Goal: Find specific page/section: Find specific page/section

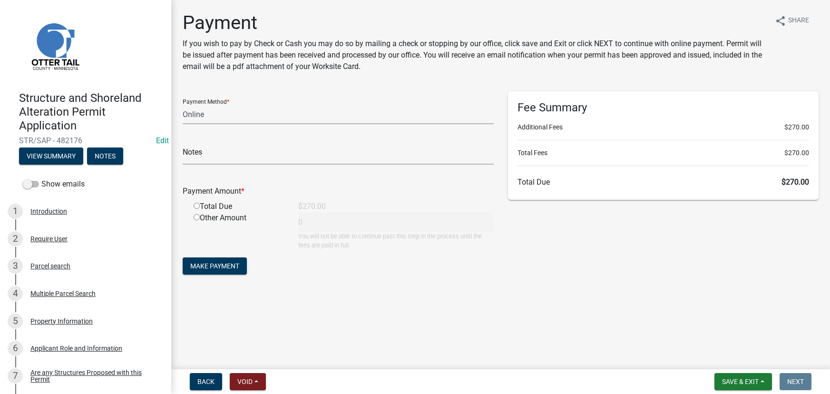
select select "3: 3"
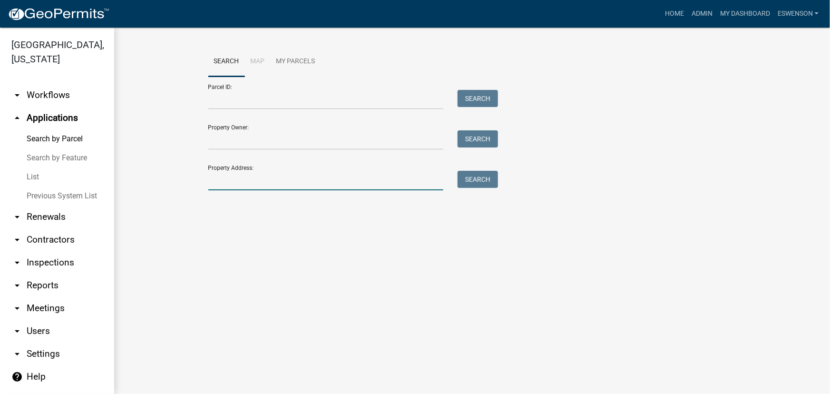
click at [339, 180] on input "Property Address:" at bounding box center [326, 181] width 236 height 20
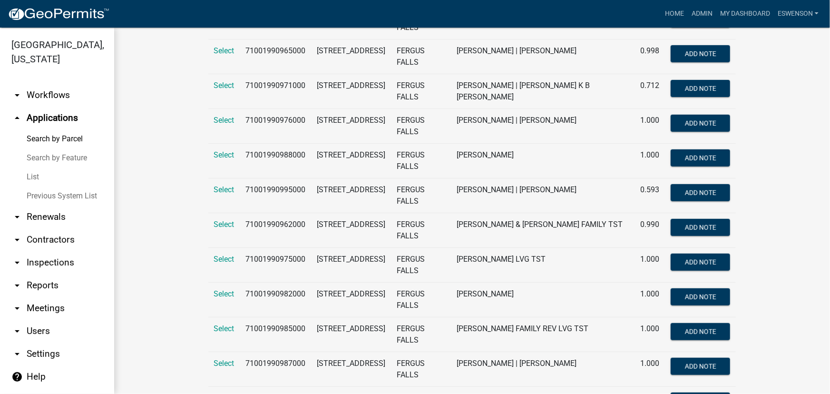
scroll to position [303, 0]
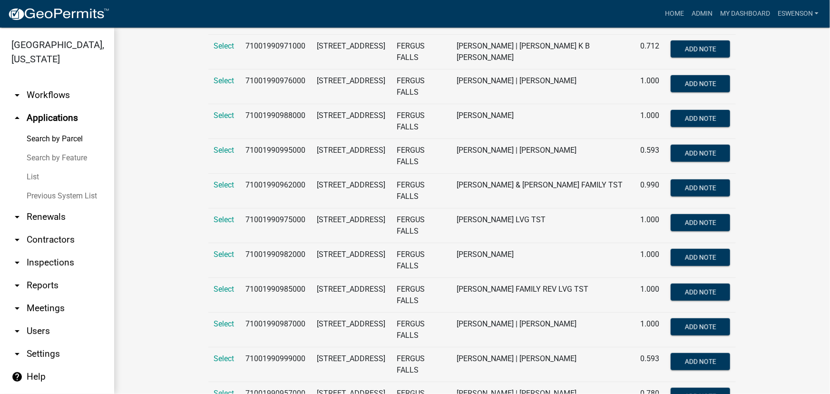
type input "pebble hills dr"
drag, startPoint x: 566, startPoint y: 242, endPoint x: 513, endPoint y: 250, distance: 53.9
click at [513, 250] on td "[PERSON_NAME]" at bounding box center [543, 260] width 184 height 35
click at [571, 256] on td "[PERSON_NAME]" at bounding box center [543, 260] width 184 height 35
drag, startPoint x: 548, startPoint y: 253, endPoint x: 509, endPoint y: 254, distance: 39.5
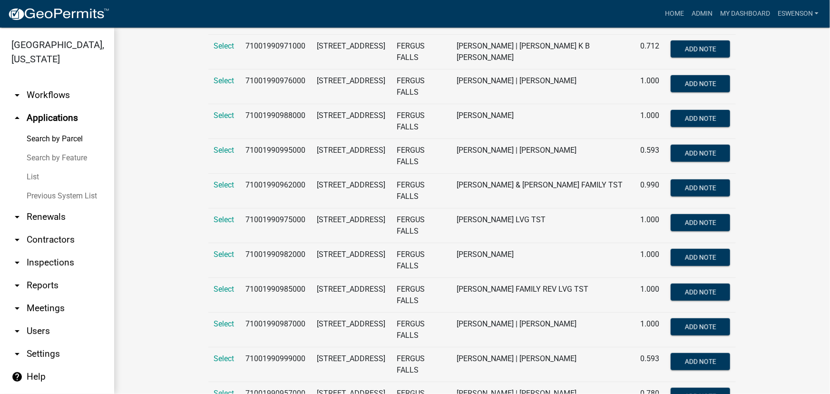
click at [509, 254] on td "[PERSON_NAME]" at bounding box center [543, 260] width 184 height 35
copy td "[PERSON_NAME]"
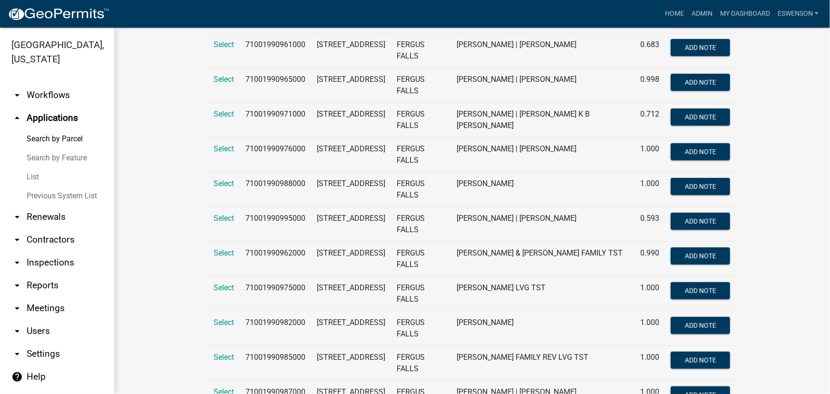
scroll to position [0, 0]
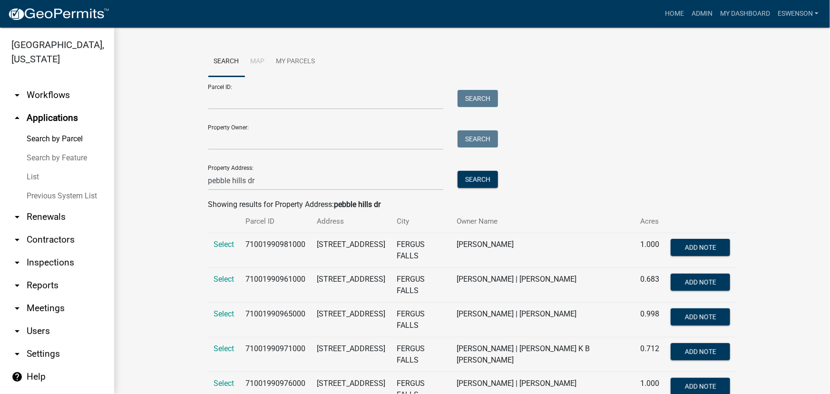
click at [271, 179] on input "pebble hills dr" at bounding box center [326, 181] width 236 height 20
paste input "[PERSON_NAME]"
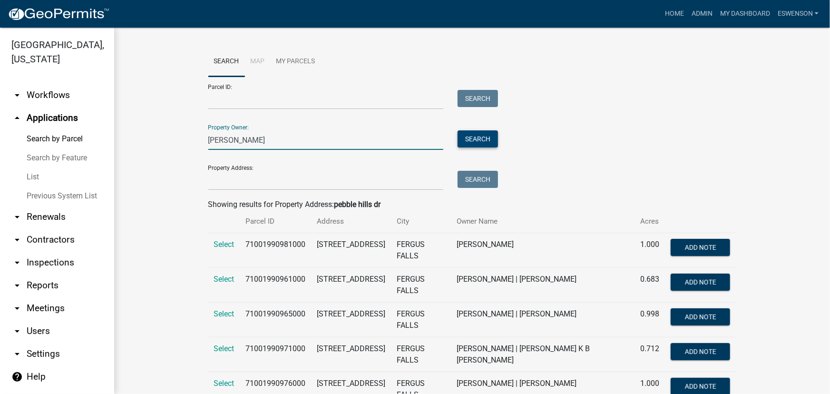
type input "[PERSON_NAME]"
click at [493, 141] on button "Search" at bounding box center [478, 138] width 40 height 17
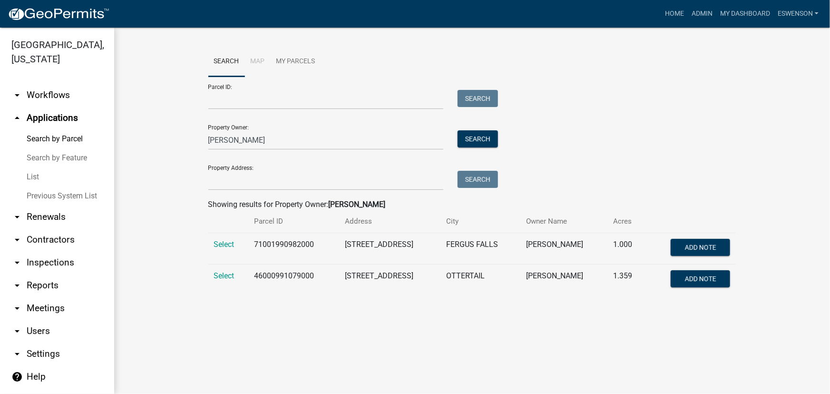
click at [270, 273] on td "46000991079000" at bounding box center [293, 280] width 90 height 31
click at [271, 272] on td "46000991079000" at bounding box center [293, 280] width 90 height 31
copy td "46000991079000"
